Goal: Information Seeking & Learning: Understand process/instructions

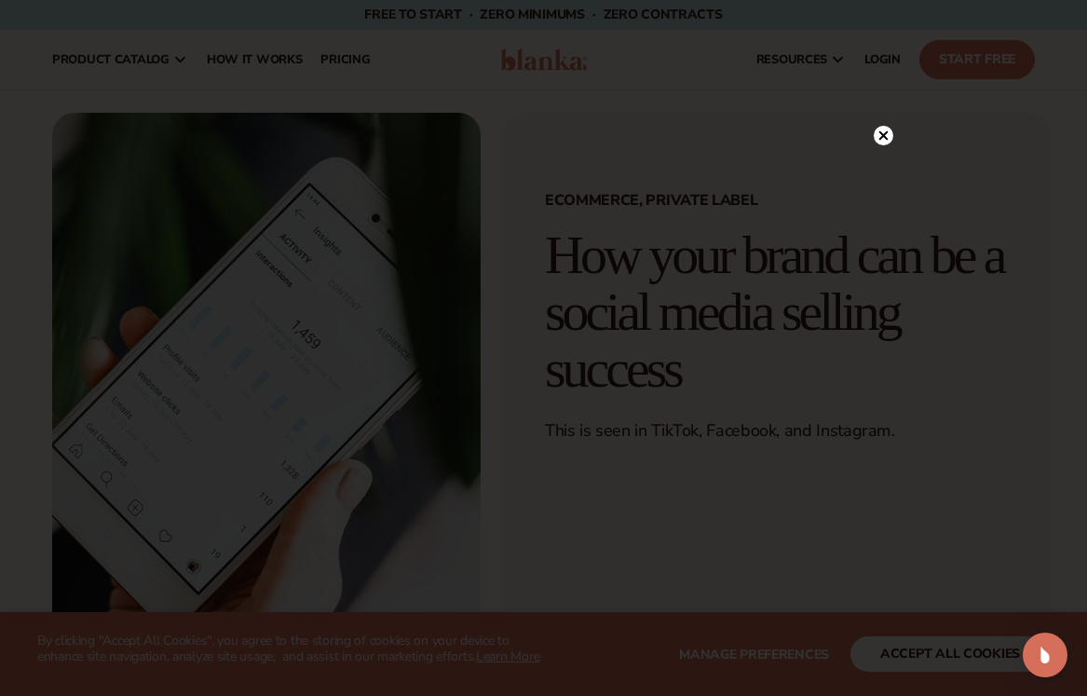
click at [882, 134] on circle at bounding box center [883, 136] width 20 height 20
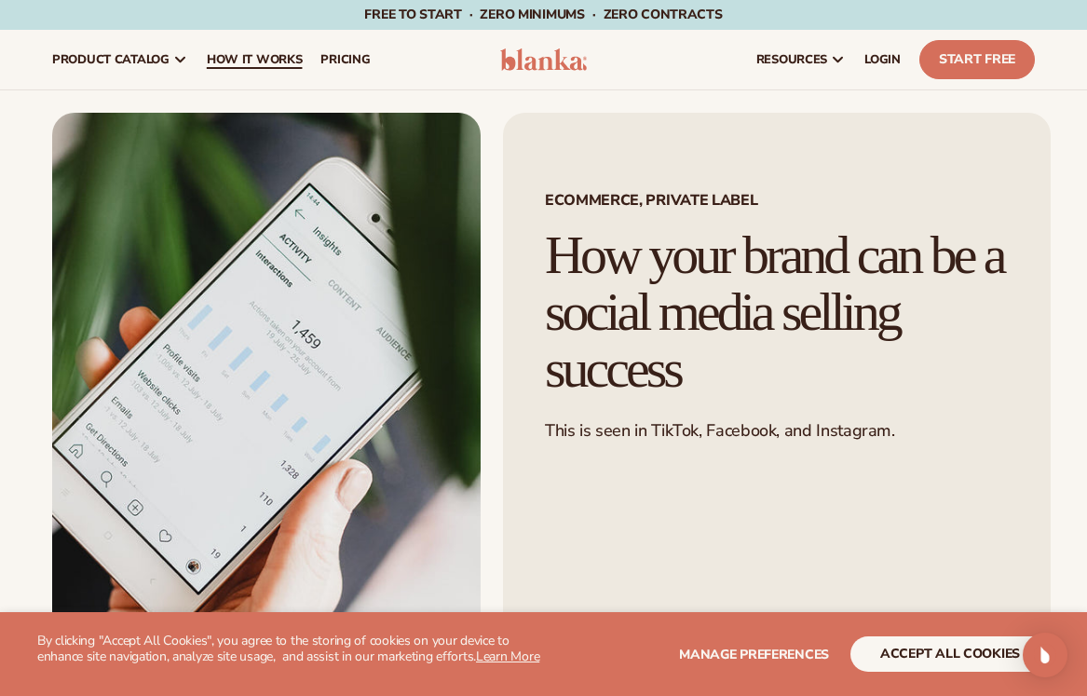
click at [264, 62] on span "How It Works" at bounding box center [255, 59] width 96 height 15
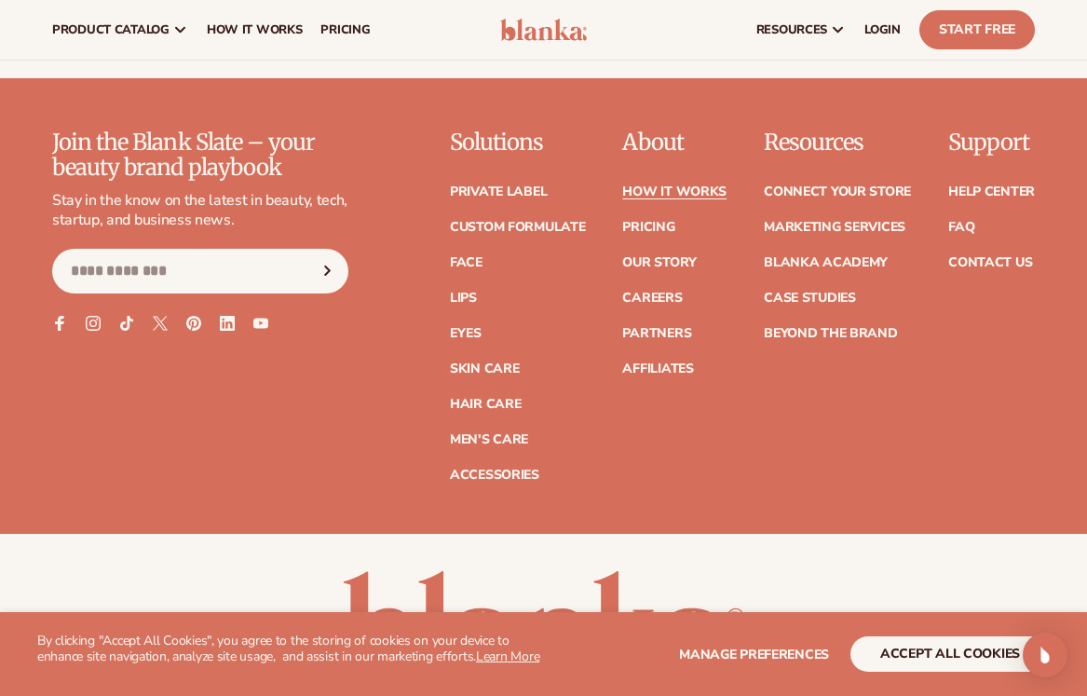
scroll to position [3842, 0]
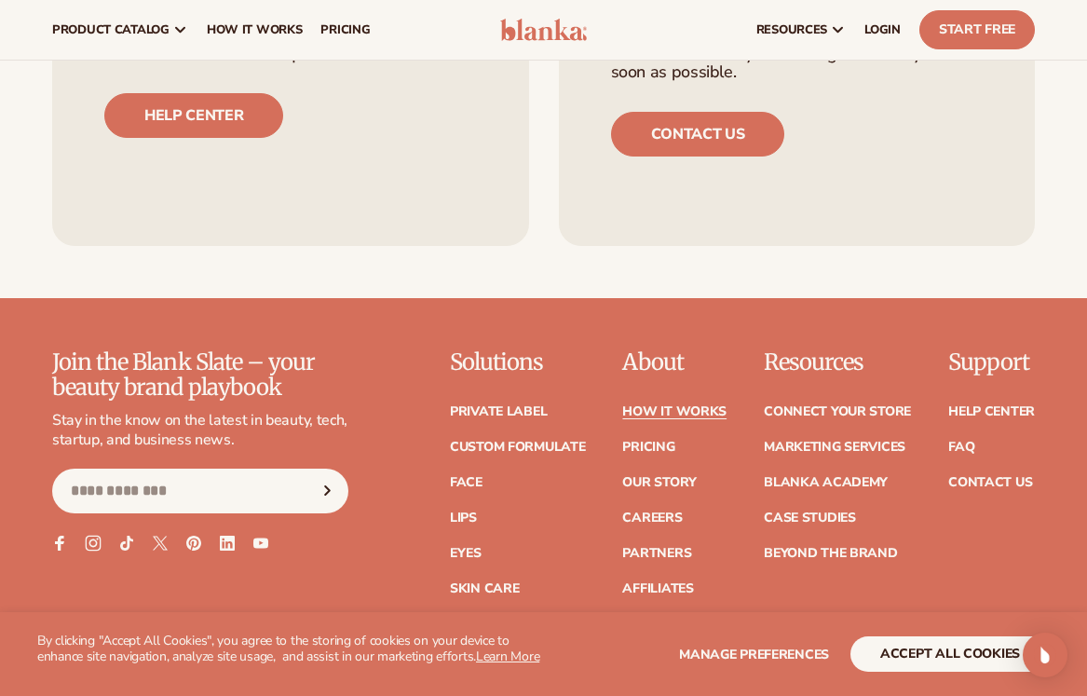
click at [89, 538] on icon at bounding box center [93, 542] width 8 height 8
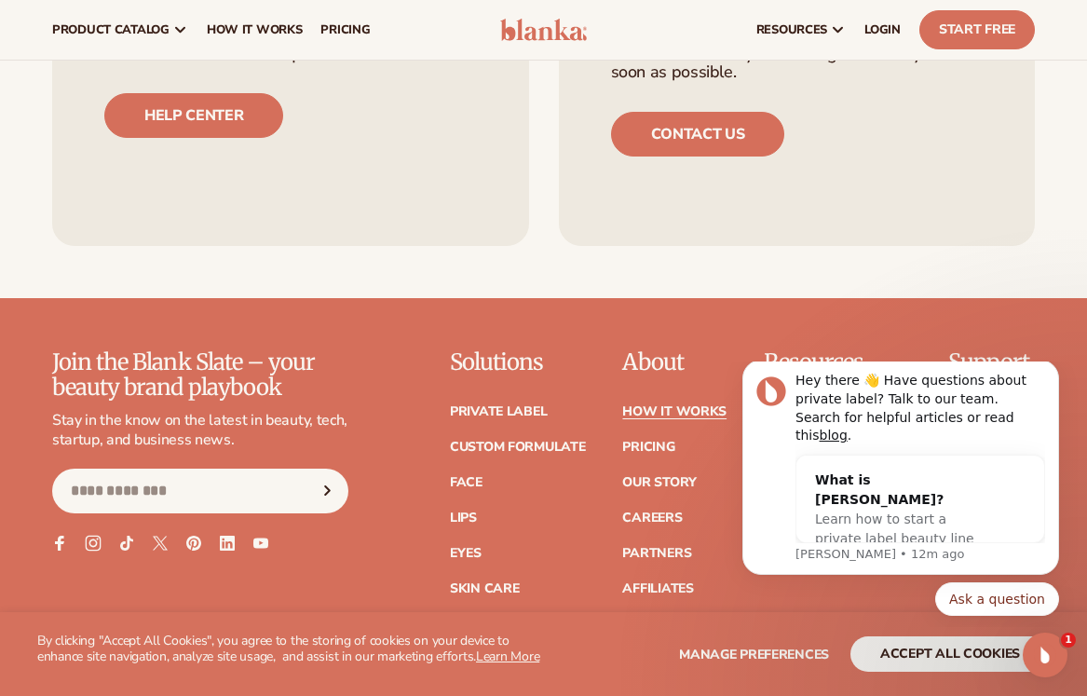
scroll to position [0, 0]
